Goal: Transaction & Acquisition: Purchase product/service

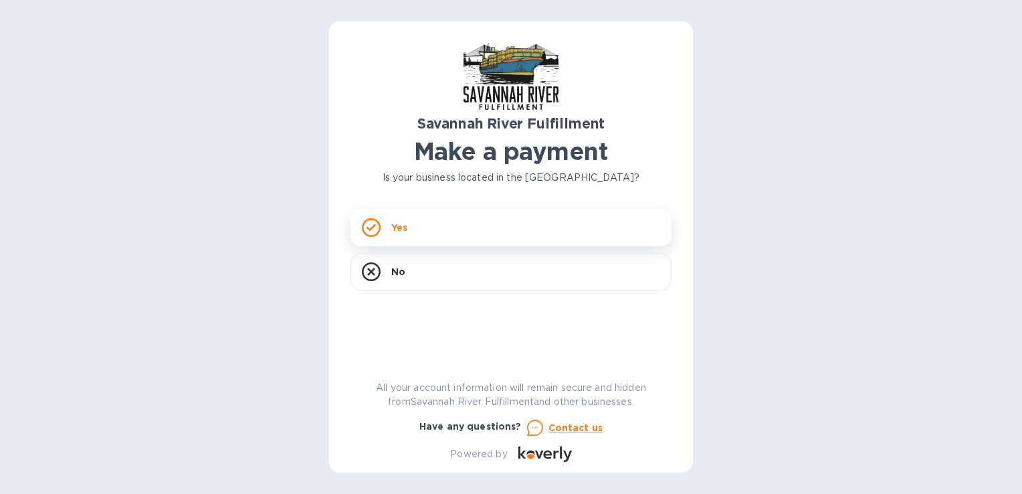
click at [432, 234] on div "Yes" at bounding box center [511, 227] width 321 height 37
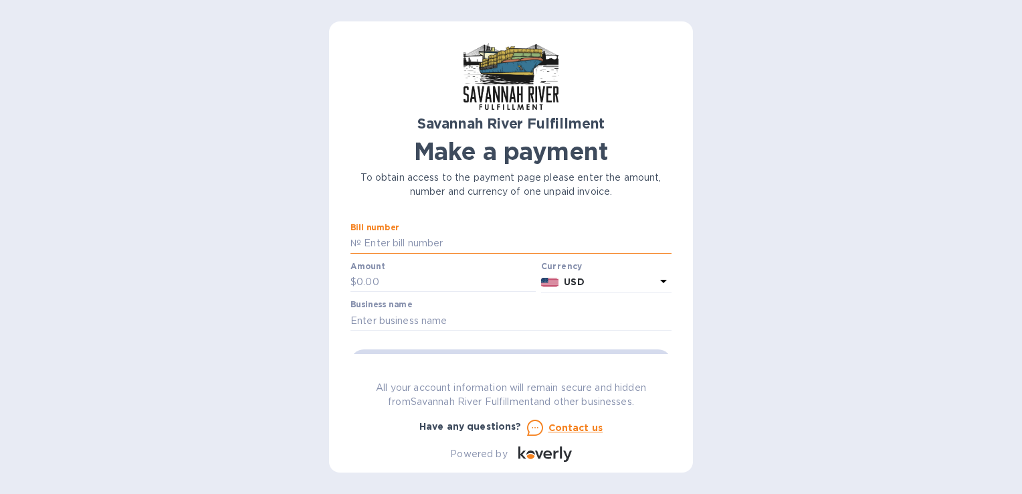
click at [433, 242] on input "text" at bounding box center [516, 243] width 310 height 20
type input "4622"
click at [428, 278] on input "text" at bounding box center [446, 282] width 179 height 20
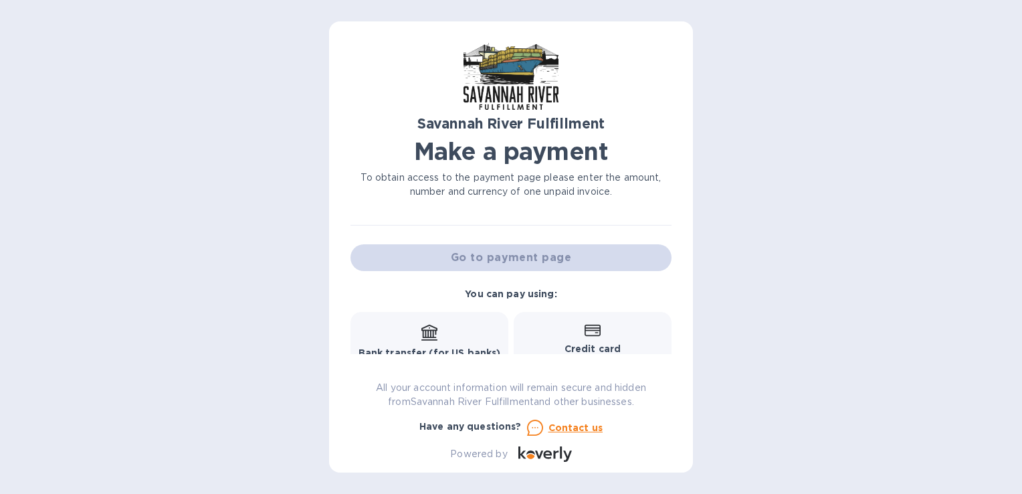
scroll to position [108, 0]
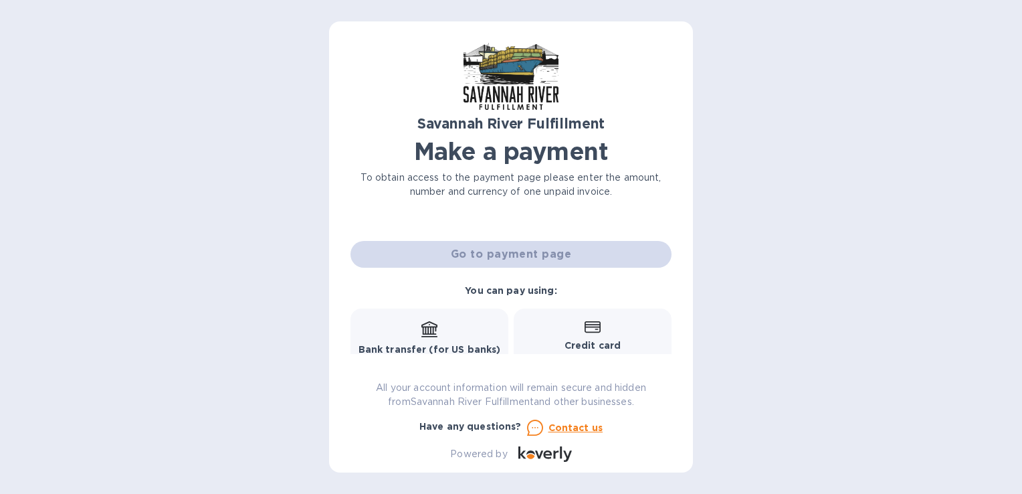
type input "6,017.15"
click at [422, 328] on icon at bounding box center [429, 327] width 16 height 13
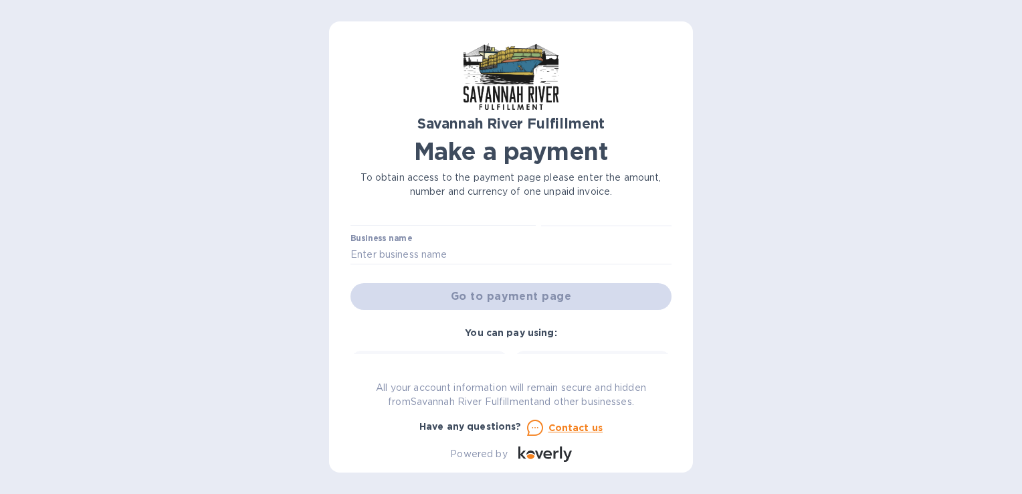
scroll to position [67, 0]
click at [522, 254] on input "text" at bounding box center [511, 254] width 321 height 20
type input "The India Connection LLC"
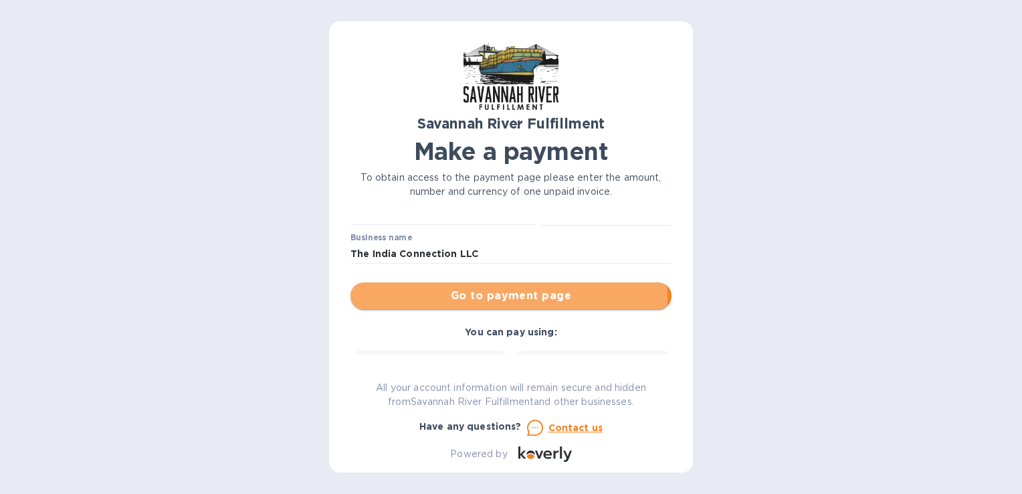
click at [482, 300] on span "Go to payment page" at bounding box center [511, 296] width 300 height 16
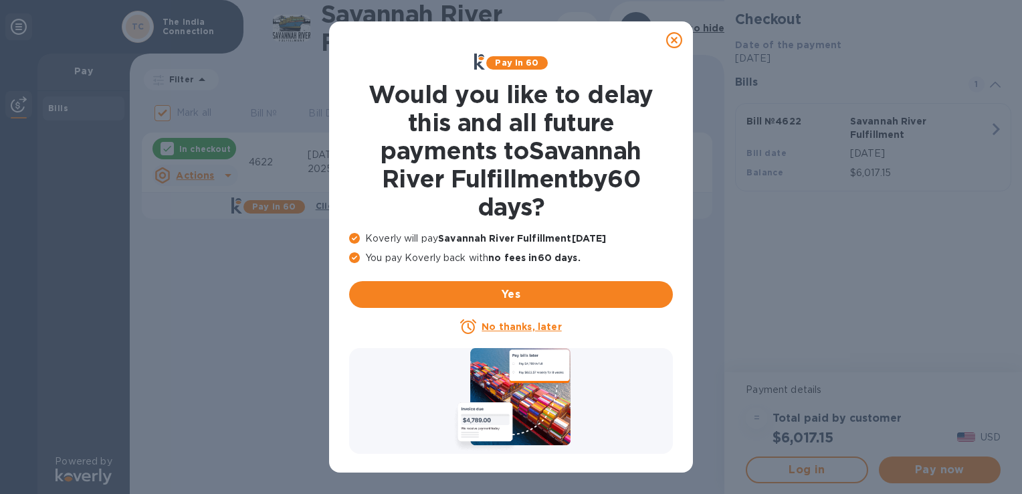
click at [677, 38] on icon at bounding box center [674, 40] width 16 height 16
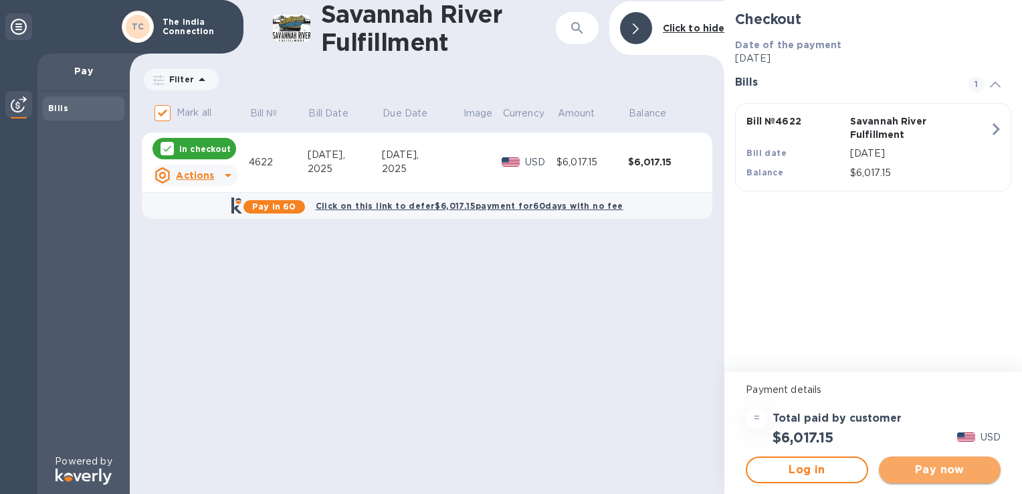
click at [931, 470] on span "Pay now" at bounding box center [940, 470] width 100 height 16
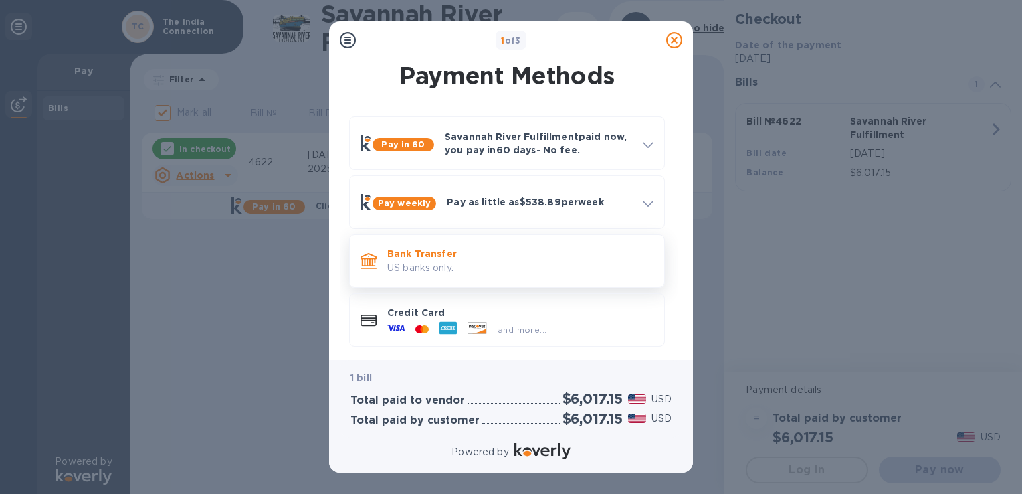
click at [591, 254] on p "Bank Transfer" at bounding box center [520, 253] width 266 height 13
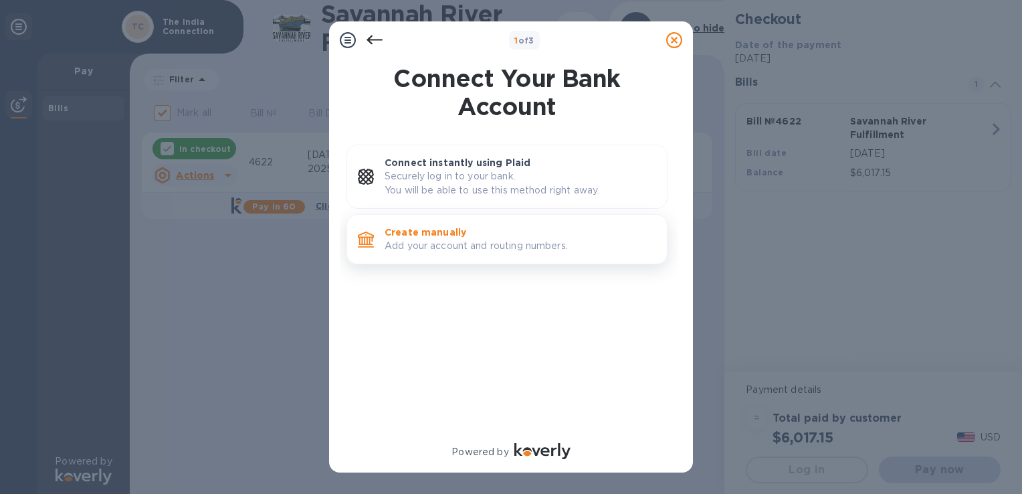
click at [555, 239] on p "Add your account and routing numbers." at bounding box center [521, 246] width 272 height 14
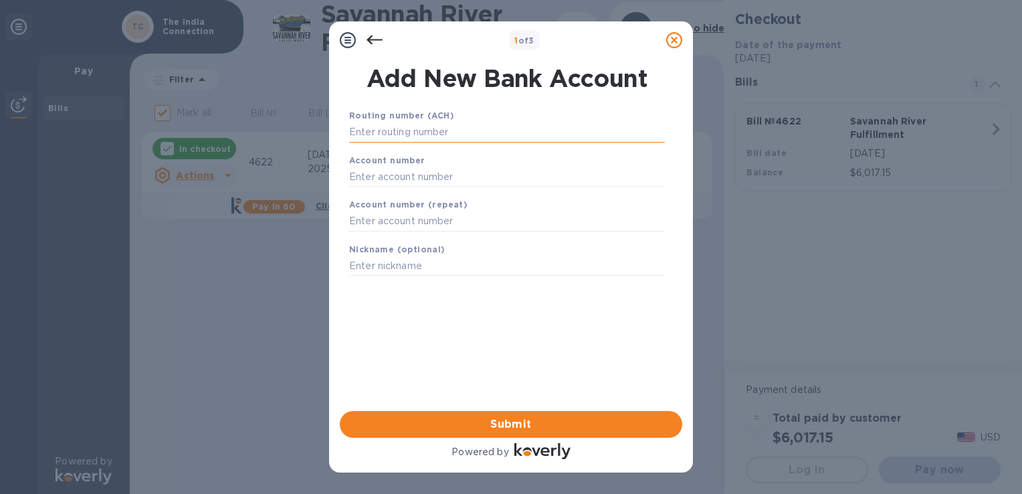
click at [455, 128] on input "text" at bounding box center [507, 132] width 316 height 20
type input "081000210"
type input "1710064799"
type input "TIC"
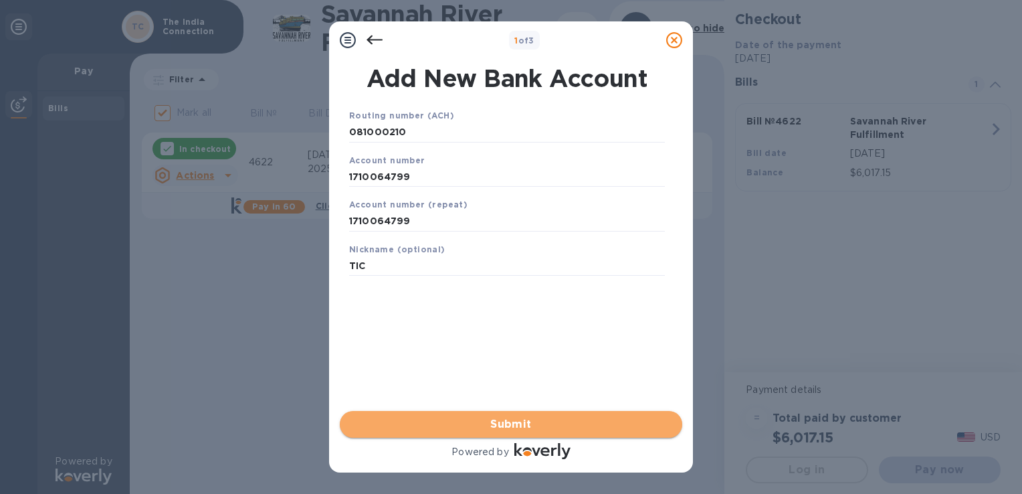
click at [472, 429] on span "Submit" at bounding box center [511, 424] width 321 height 16
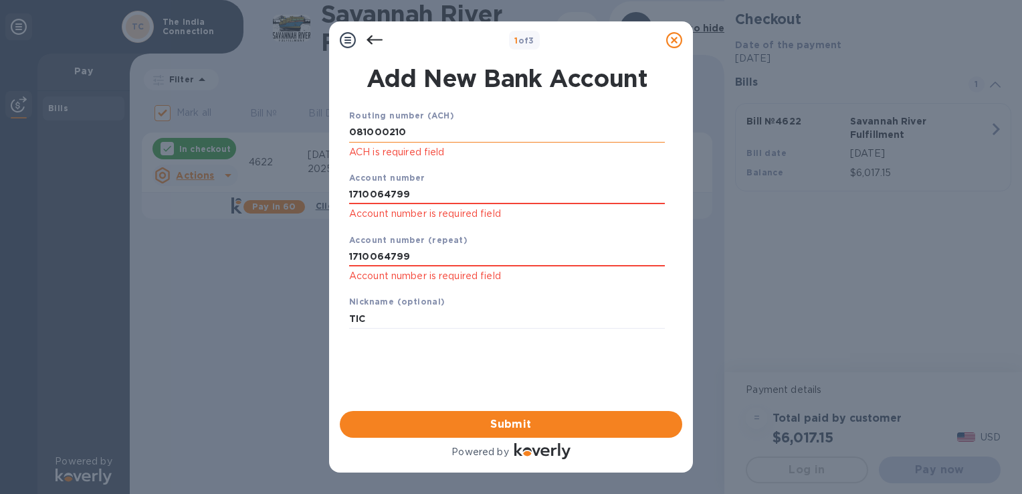
click at [419, 136] on input "081000210" at bounding box center [507, 132] width 316 height 20
click at [423, 192] on input "1710064799" at bounding box center [507, 195] width 316 height 20
click at [417, 135] on input "081000210" at bounding box center [507, 132] width 316 height 20
type input "0"
type input "081000210"
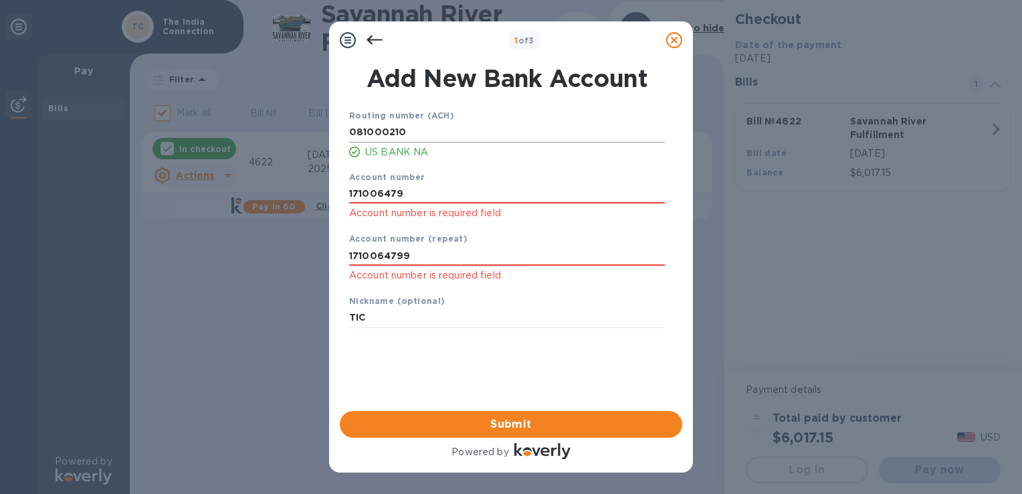
type input "1710064799"
click at [458, 197] on input "1710064799" at bounding box center [507, 193] width 316 height 20
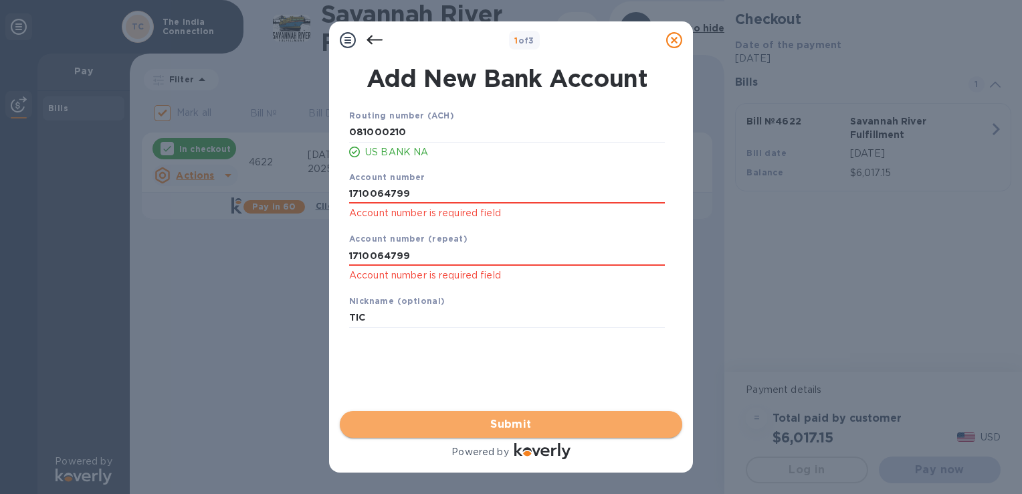
click at [492, 426] on span "Submit" at bounding box center [511, 424] width 321 height 16
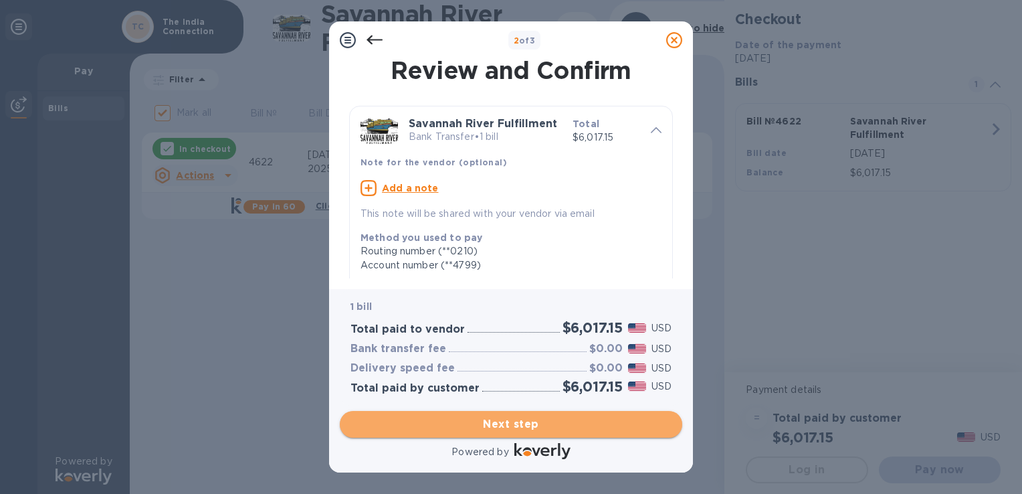
click at [553, 427] on span "Next step" at bounding box center [511, 424] width 321 height 16
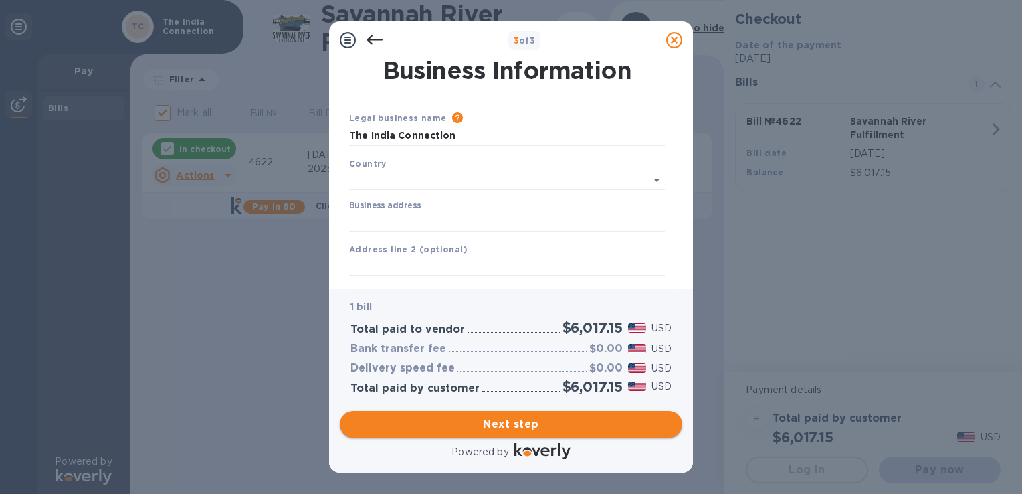
type input "[GEOGRAPHIC_DATA]"
click at [504, 226] on input "Business address" at bounding box center [507, 219] width 316 height 20
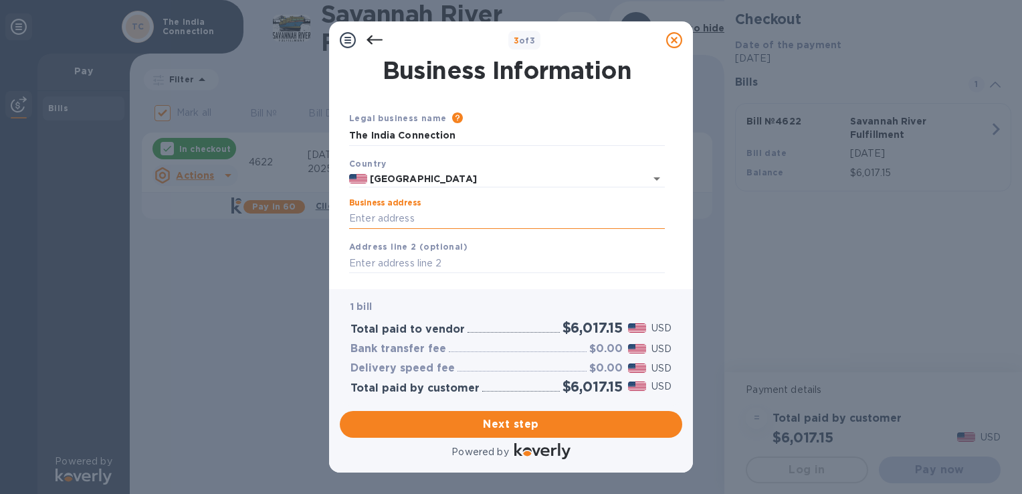
type input "[STREET_ADDRESS][PERSON_NAME]"
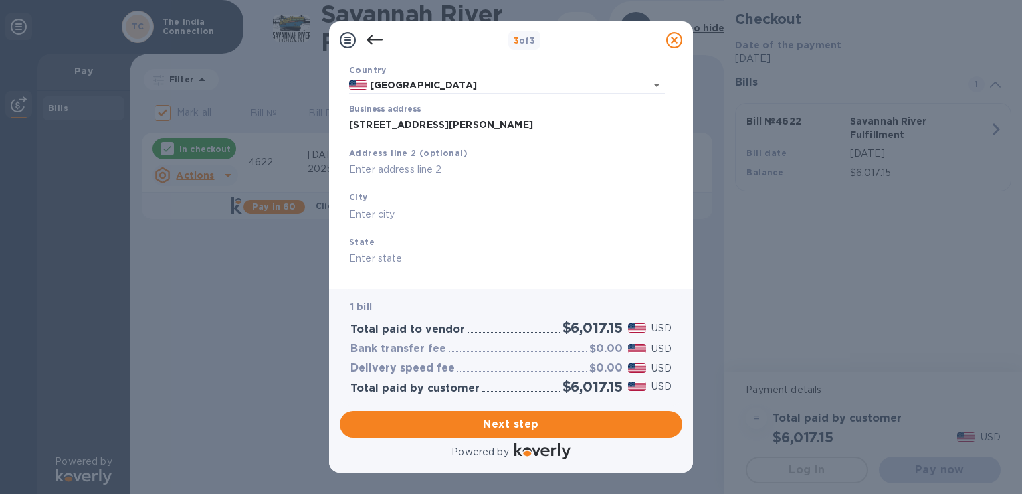
scroll to position [104, 0]
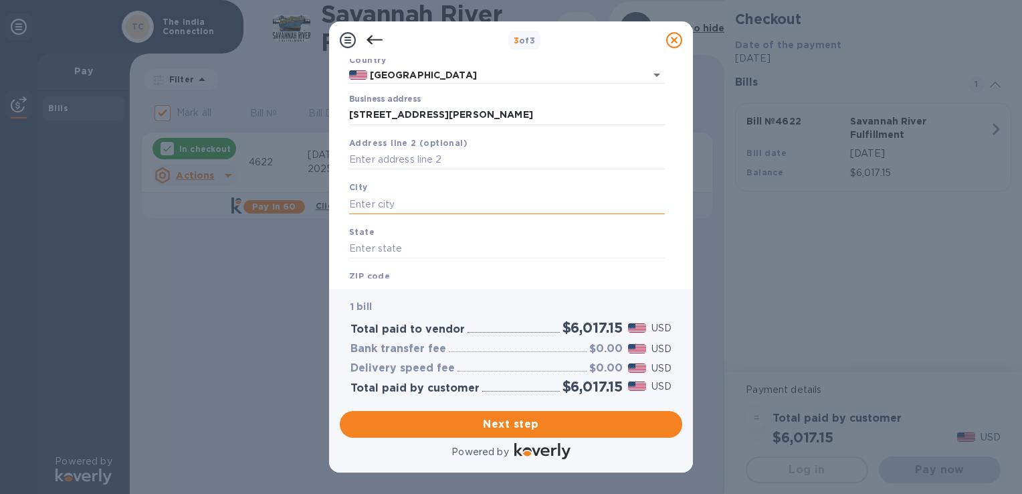
click at [498, 205] on input "text" at bounding box center [507, 204] width 316 height 20
type input "[GEOGRAPHIC_DATA]"
type input "ca"
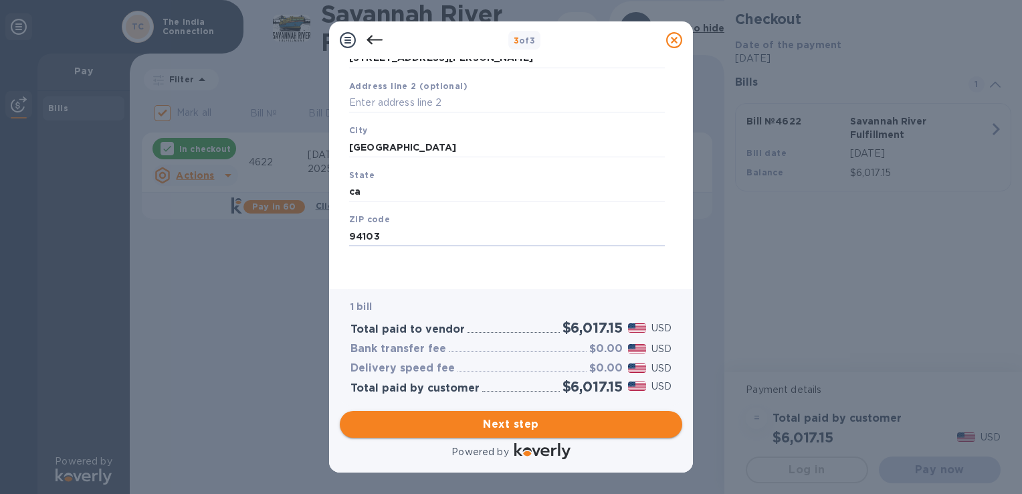
type input "94103"
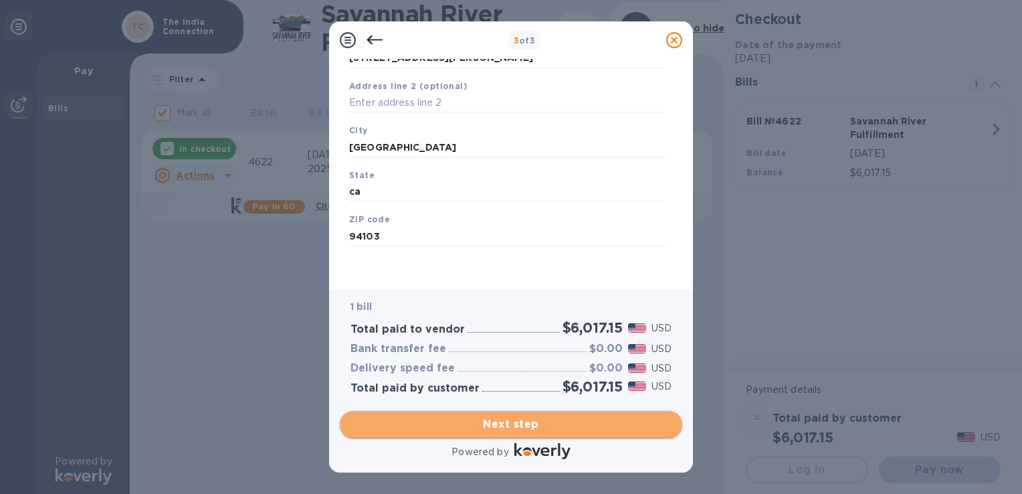
click at [559, 435] on button "Next step" at bounding box center [511, 424] width 343 height 27
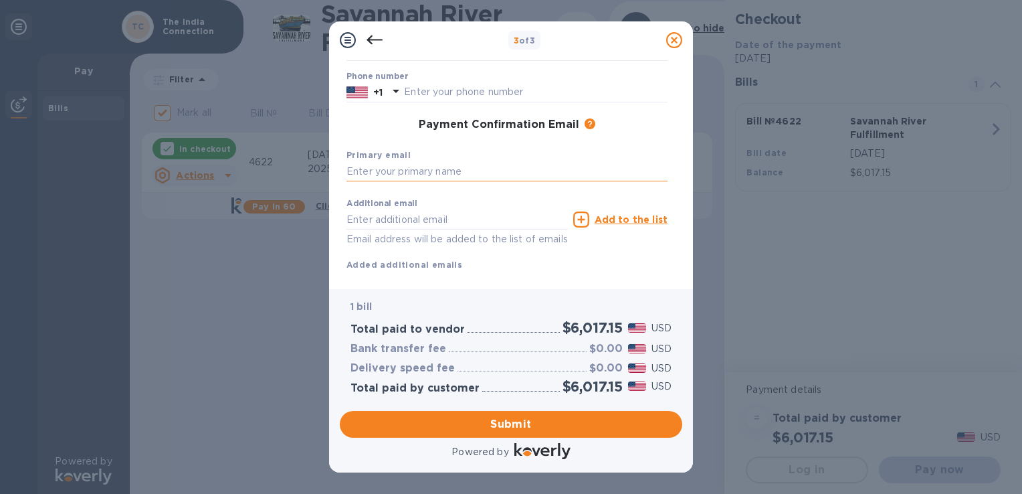
click at [482, 172] on input "text" at bounding box center [507, 172] width 321 height 20
type input "[EMAIL_ADDRESS][DOMAIN_NAME]"
type input "[PERSON_NAME]"
type input "13107098950"
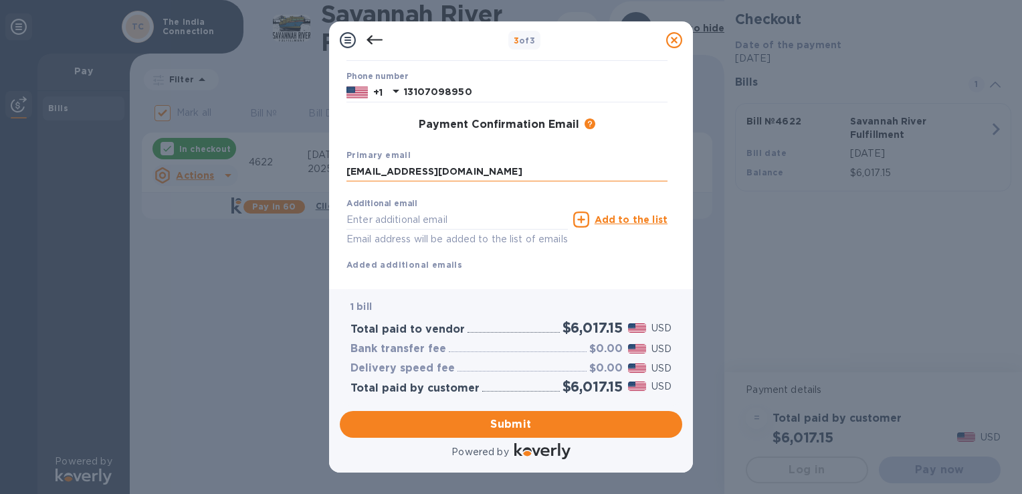
type input "[EMAIL_ADDRESS][DOMAIN_NAME]"
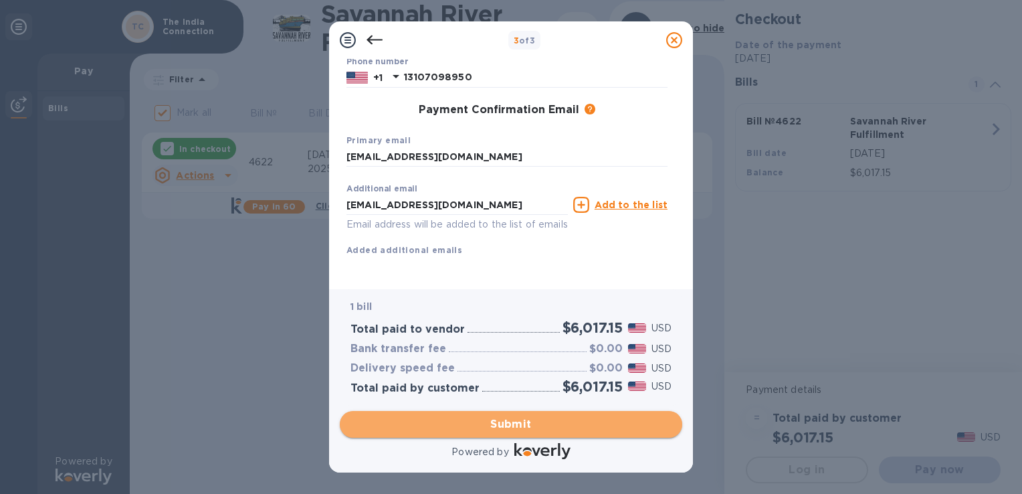
click at [543, 424] on span "Submit" at bounding box center [511, 424] width 321 height 16
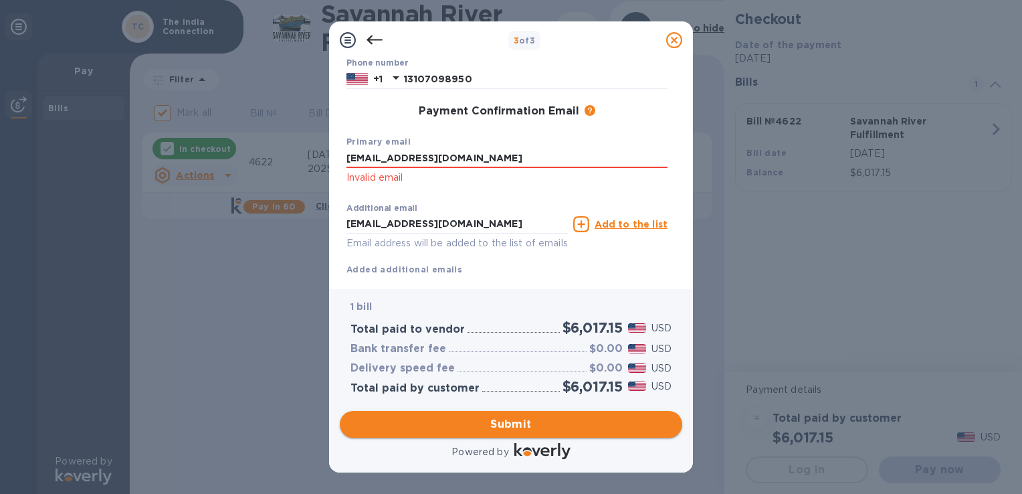
scroll to position [211, 0]
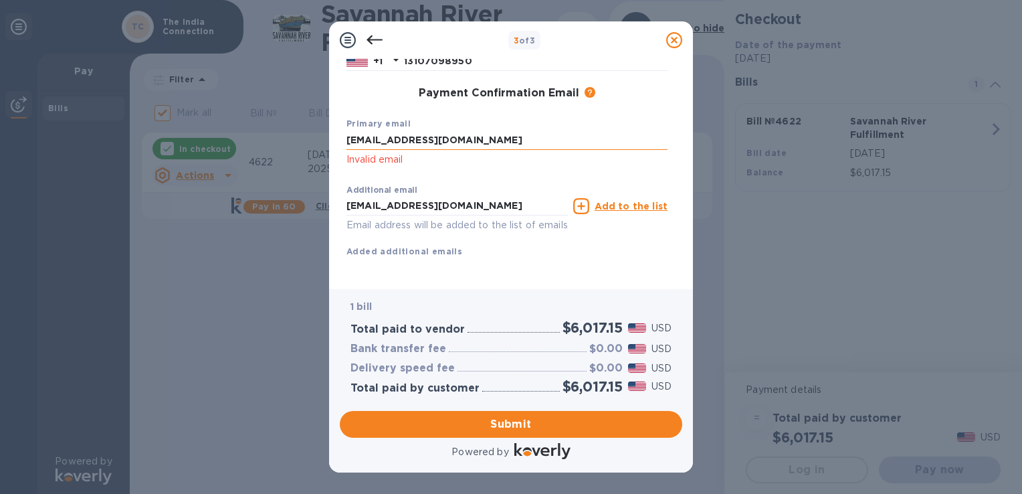
click at [511, 136] on input "[EMAIL_ADDRESS][DOMAIN_NAME]" at bounding box center [507, 140] width 321 height 20
type input "[EMAIL_ADDRESS][DOMAIN_NAME]"
click at [537, 209] on input "[EMAIL_ADDRESS][DOMAIN_NAME]" at bounding box center [457, 206] width 221 height 20
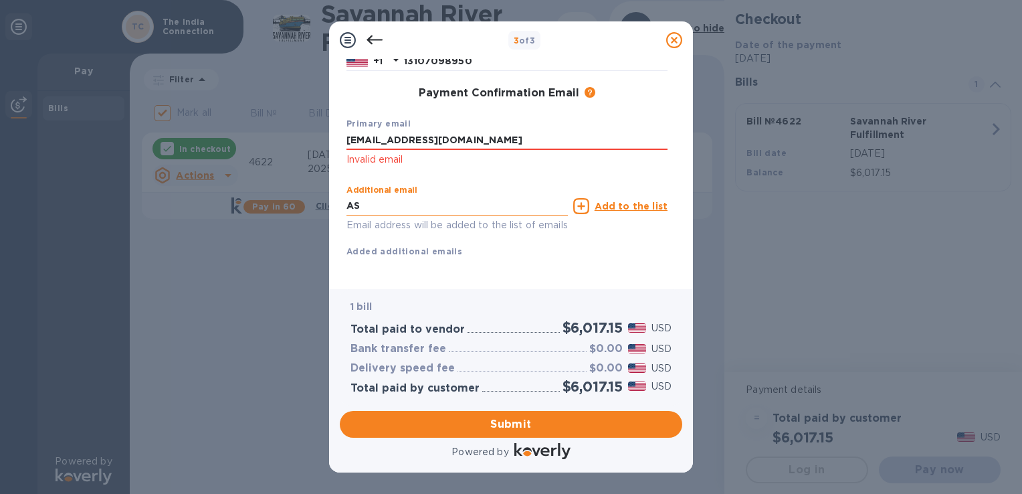
type input "A"
click at [573, 421] on span "Submit" at bounding box center [511, 424] width 321 height 16
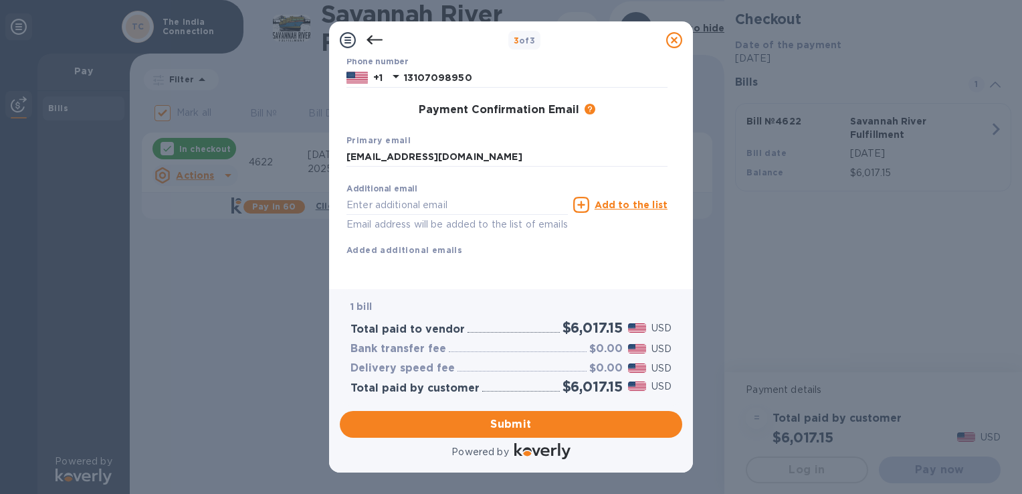
drag, startPoint x: 676, startPoint y: 250, endPoint x: 680, endPoint y: 183, distance: 67.6
click at [680, 183] on div "Payment Contact Information First name [PERSON_NAME] First name is a required f…" at bounding box center [511, 168] width 343 height 219
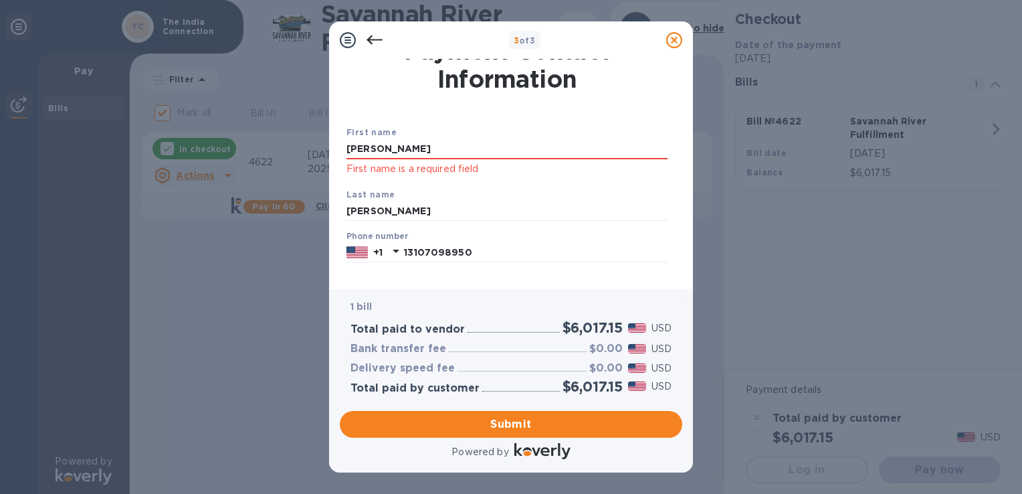
scroll to position [20, 0]
type input "ash"
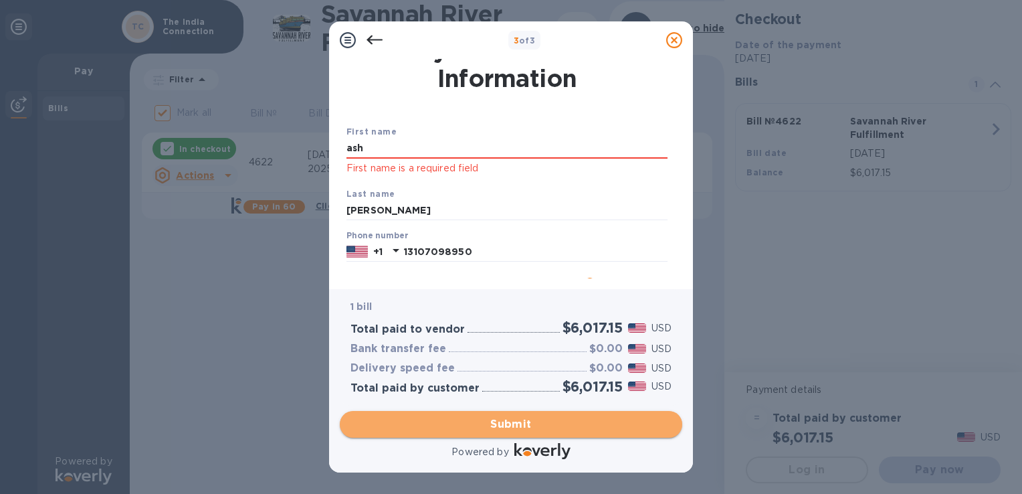
click at [524, 427] on span "Submit" at bounding box center [511, 424] width 321 height 16
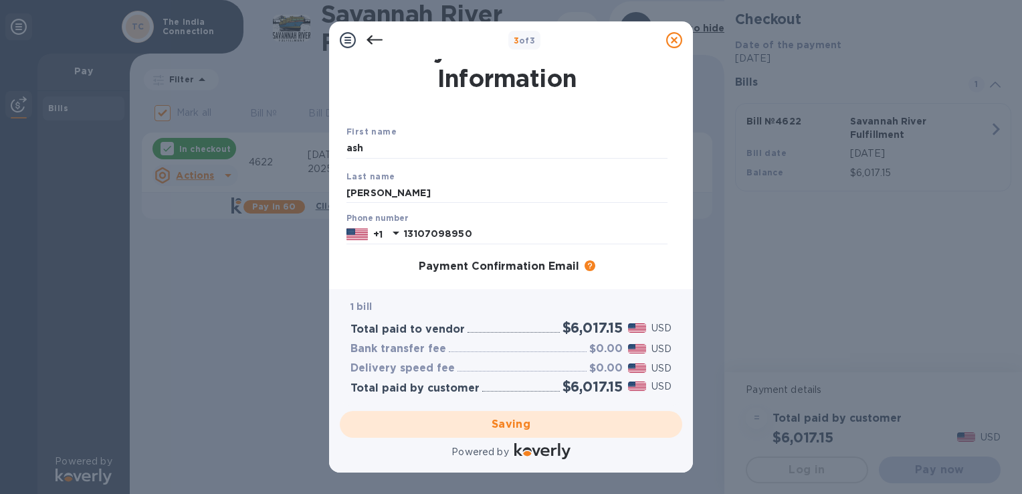
checkbox input "false"
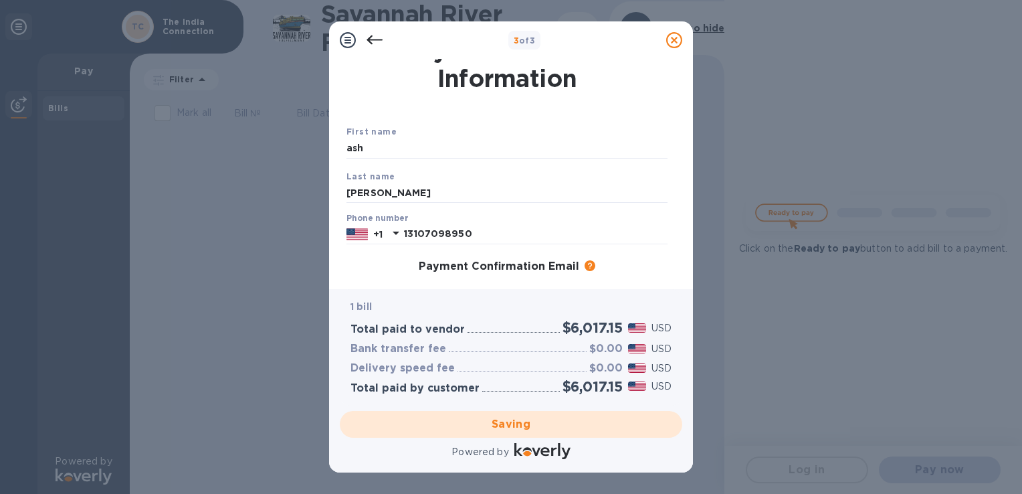
scroll to position [0, 0]
